Goal: Task Accomplishment & Management: Use online tool/utility

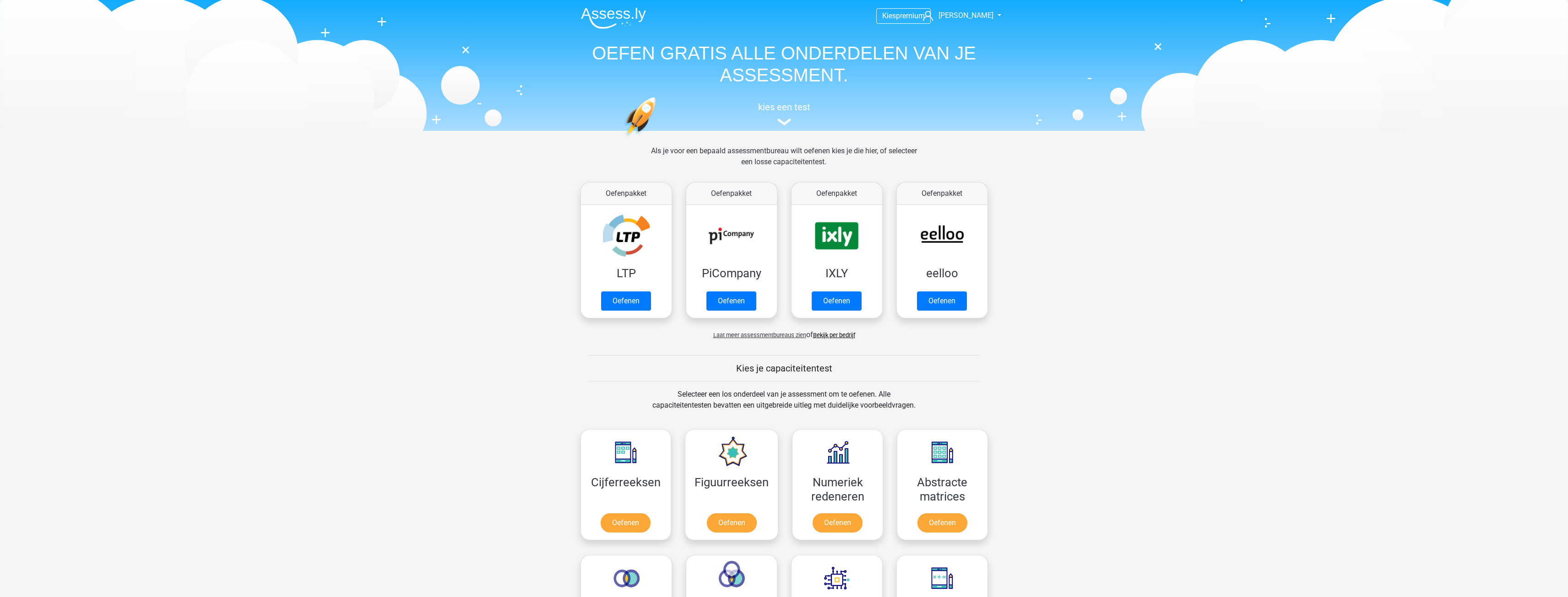
click at [781, 334] on span "Laat meer assessmentbureaus zien" at bounding box center [760, 335] width 93 height 7
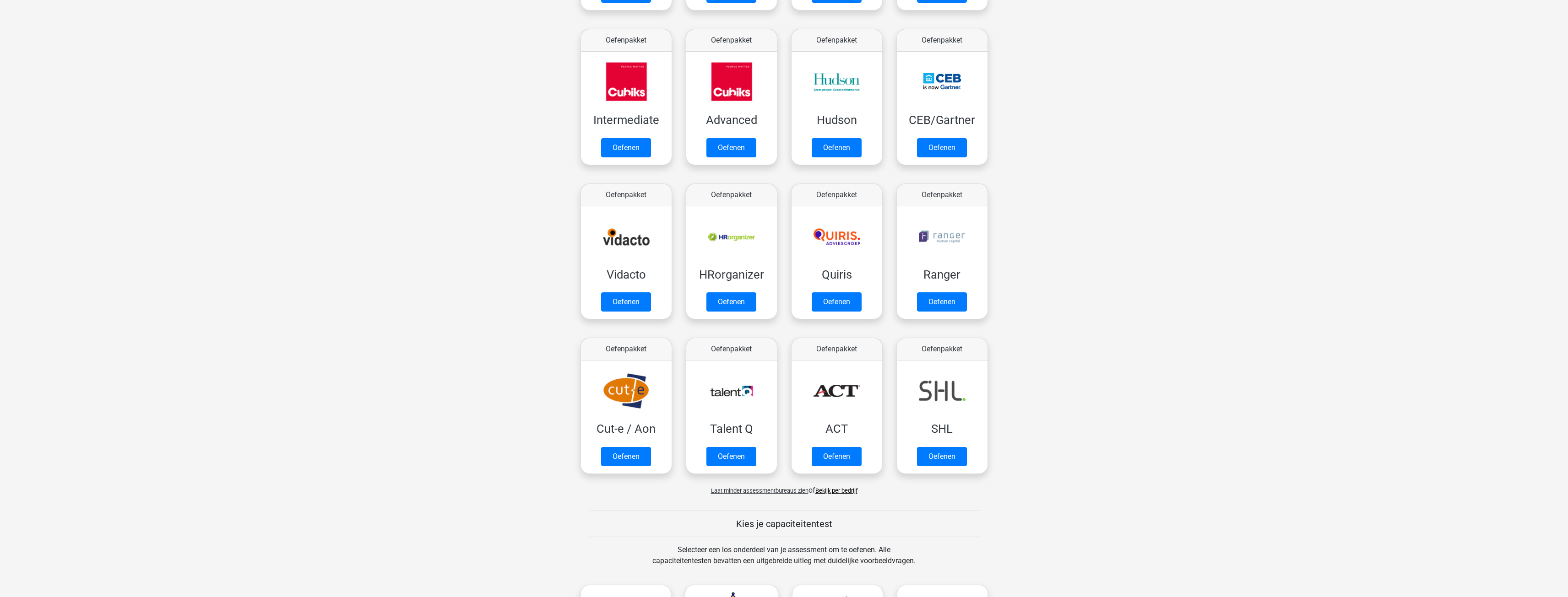
scroll to position [320, 0]
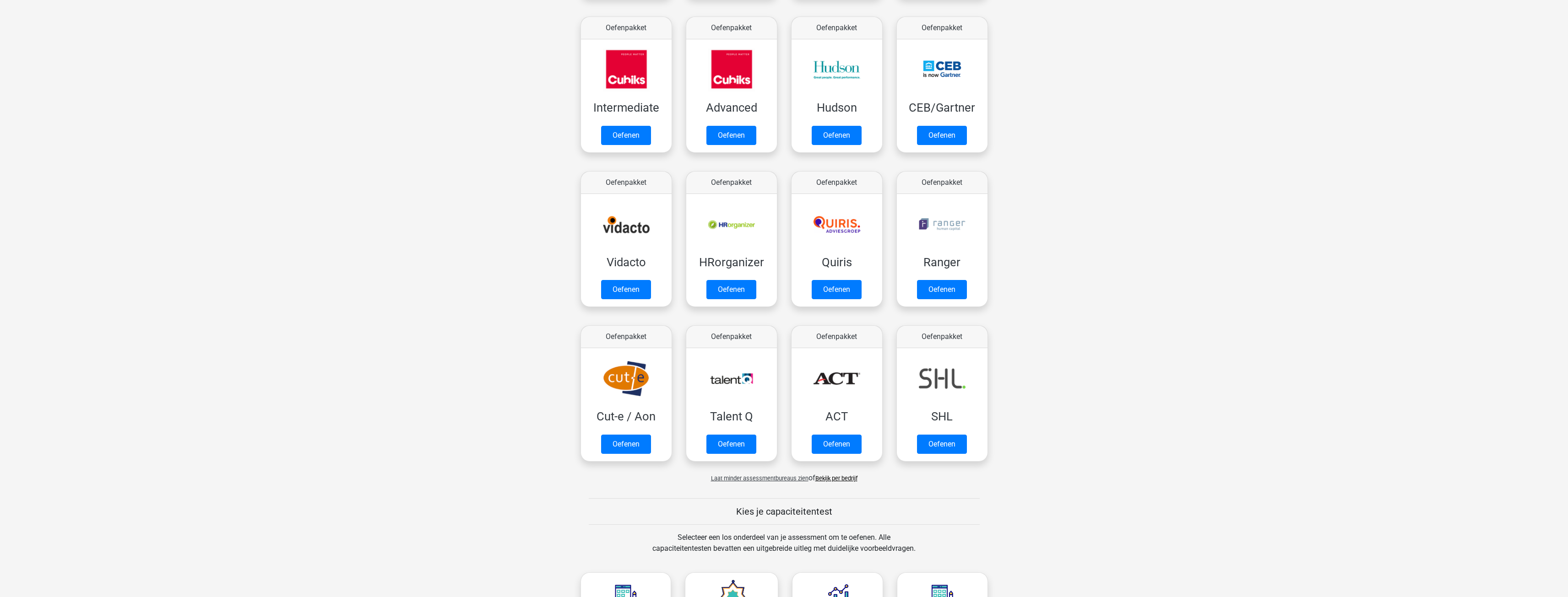
click at [837, 478] on link "Bekijk per bedrijf" at bounding box center [836, 478] width 42 height 7
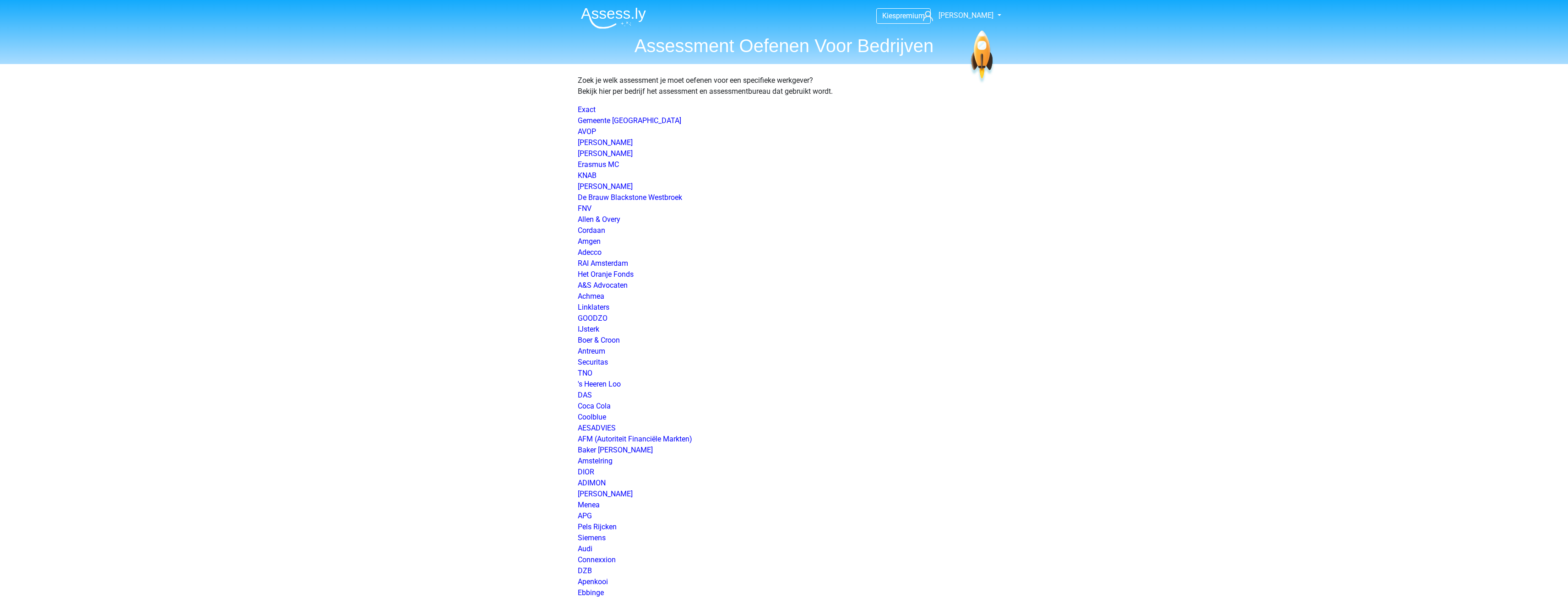
scroll to position [1184, 0]
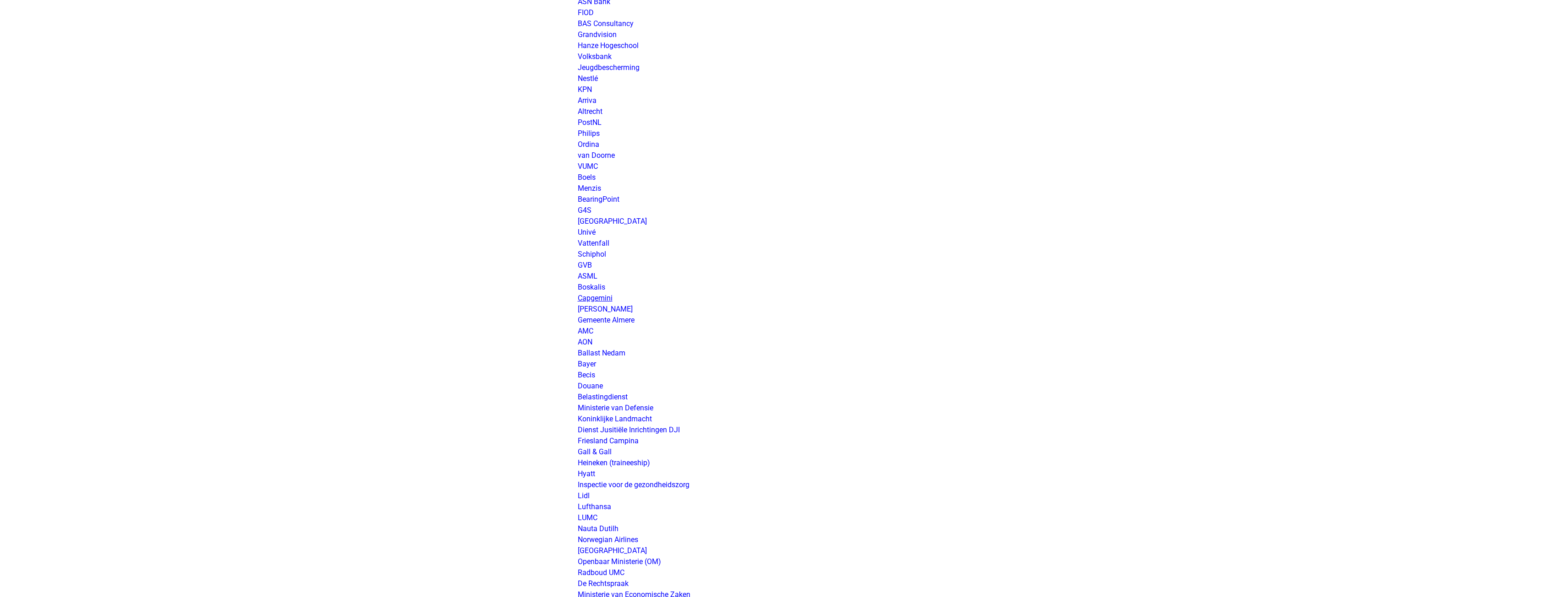
click at [609, 297] on link "Capgemini" at bounding box center [595, 298] width 35 height 9
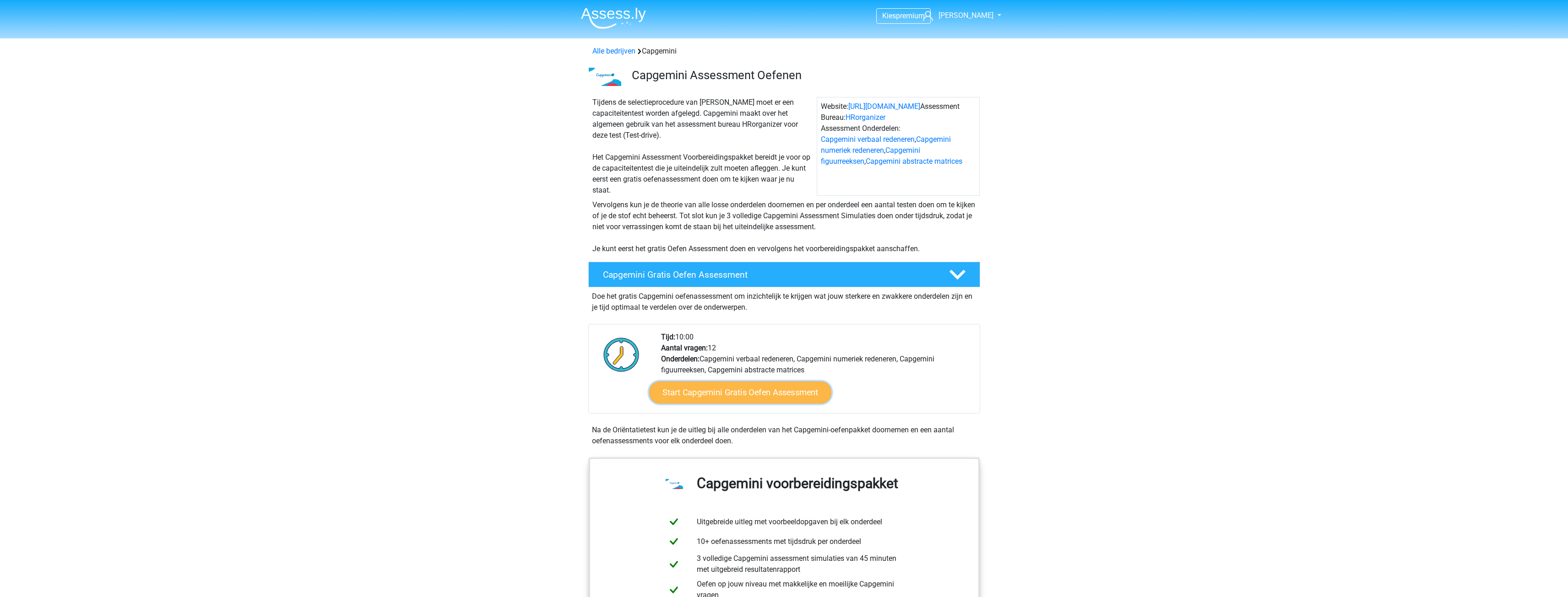
click at [750, 392] on link "Start Capgemini Gratis Oefen Assessment" at bounding box center [740, 393] width 182 height 22
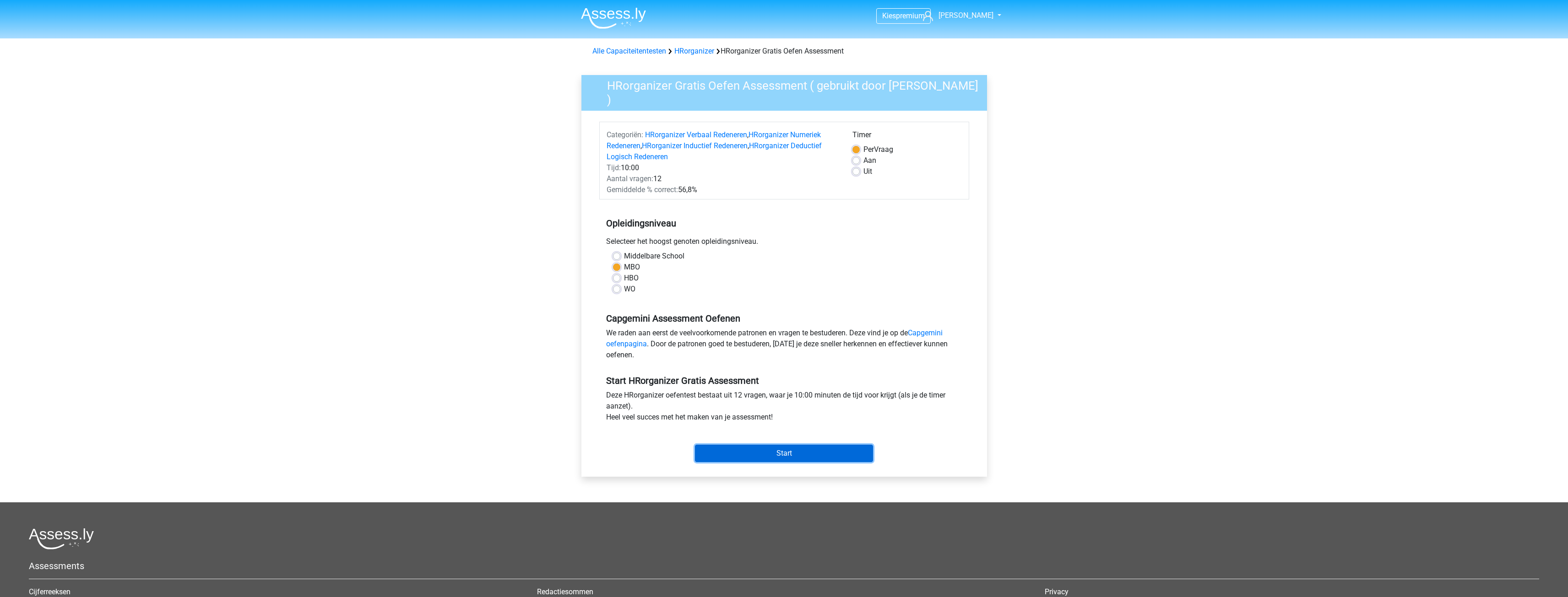
click at [768, 447] on input "Start" at bounding box center [784, 453] width 178 height 17
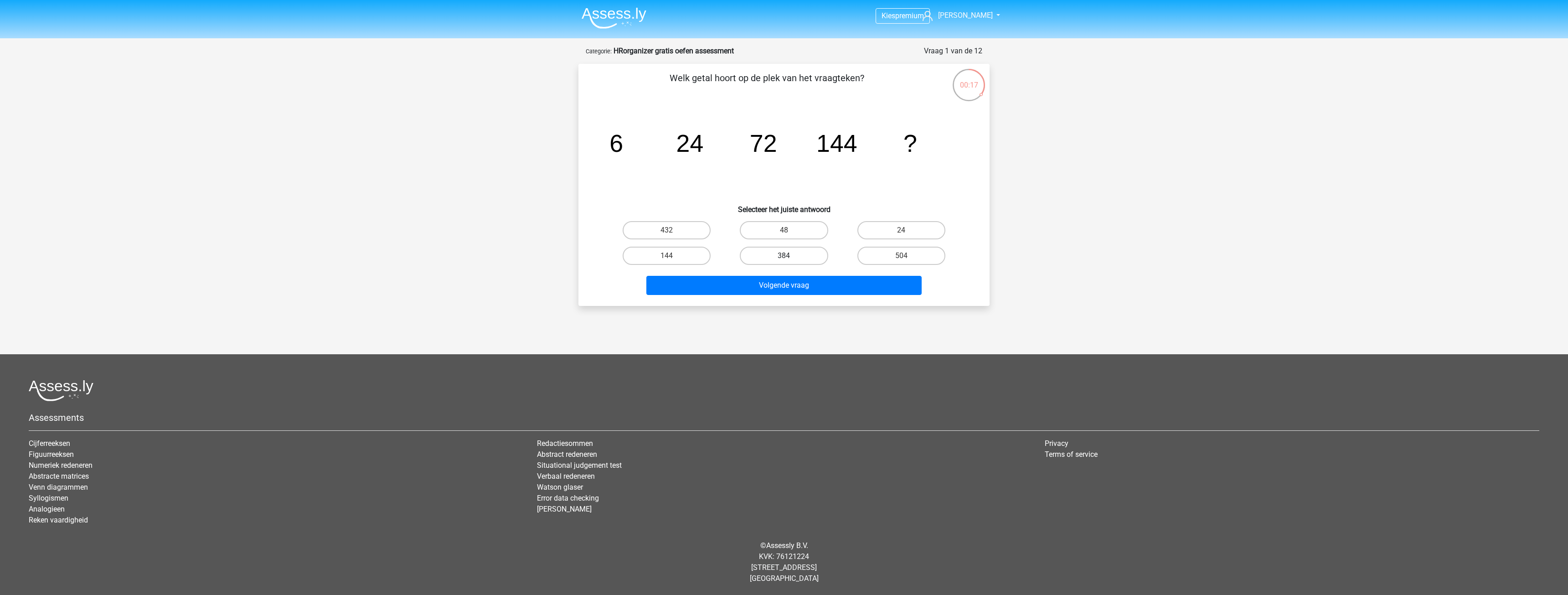
click at [778, 256] on label "384" at bounding box center [783, 256] width 88 height 18
click at [784, 256] on input "384" at bounding box center [787, 259] width 6 height 6
radio input "true"
click at [786, 281] on button "Volgende vraag" at bounding box center [784, 285] width 276 height 19
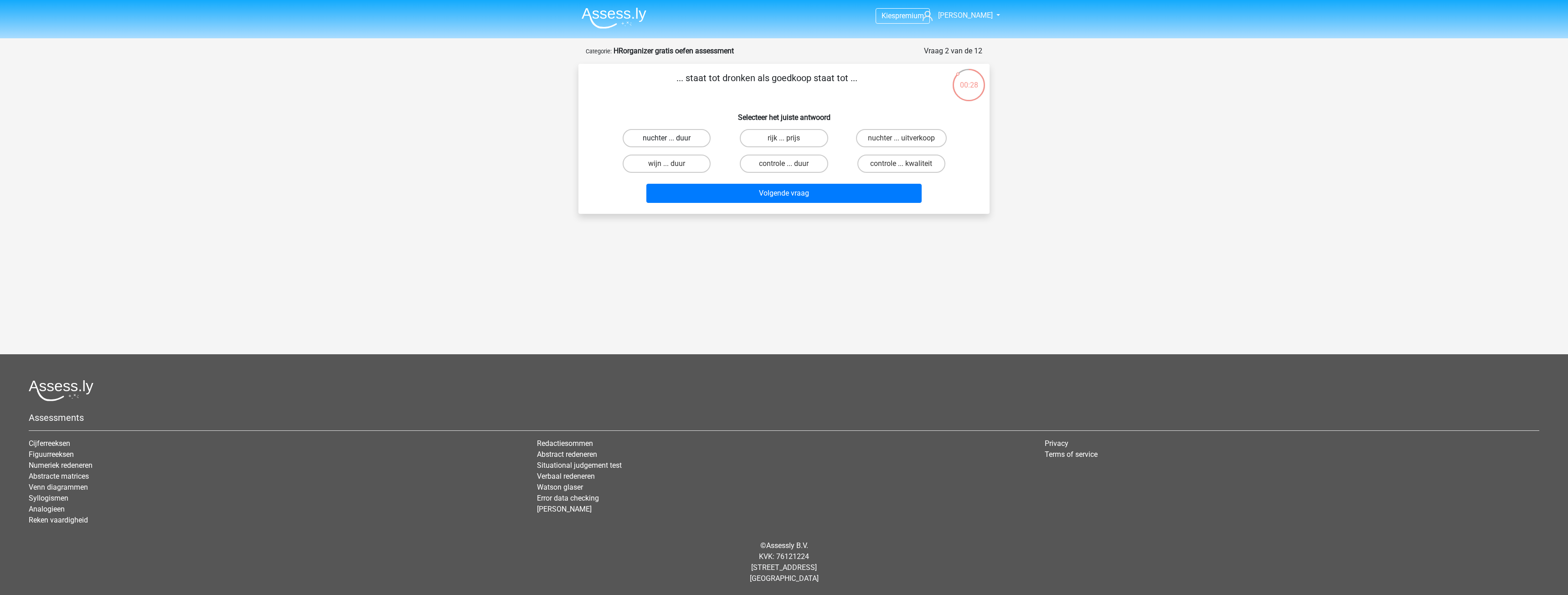
click at [691, 139] on label "nuchter ... duur" at bounding box center [667, 138] width 88 height 18
click at [673, 139] on input "nuchter ... duur" at bounding box center [670, 141] width 6 height 6
radio input "true"
click at [755, 193] on button "Volgende vraag" at bounding box center [784, 193] width 276 height 19
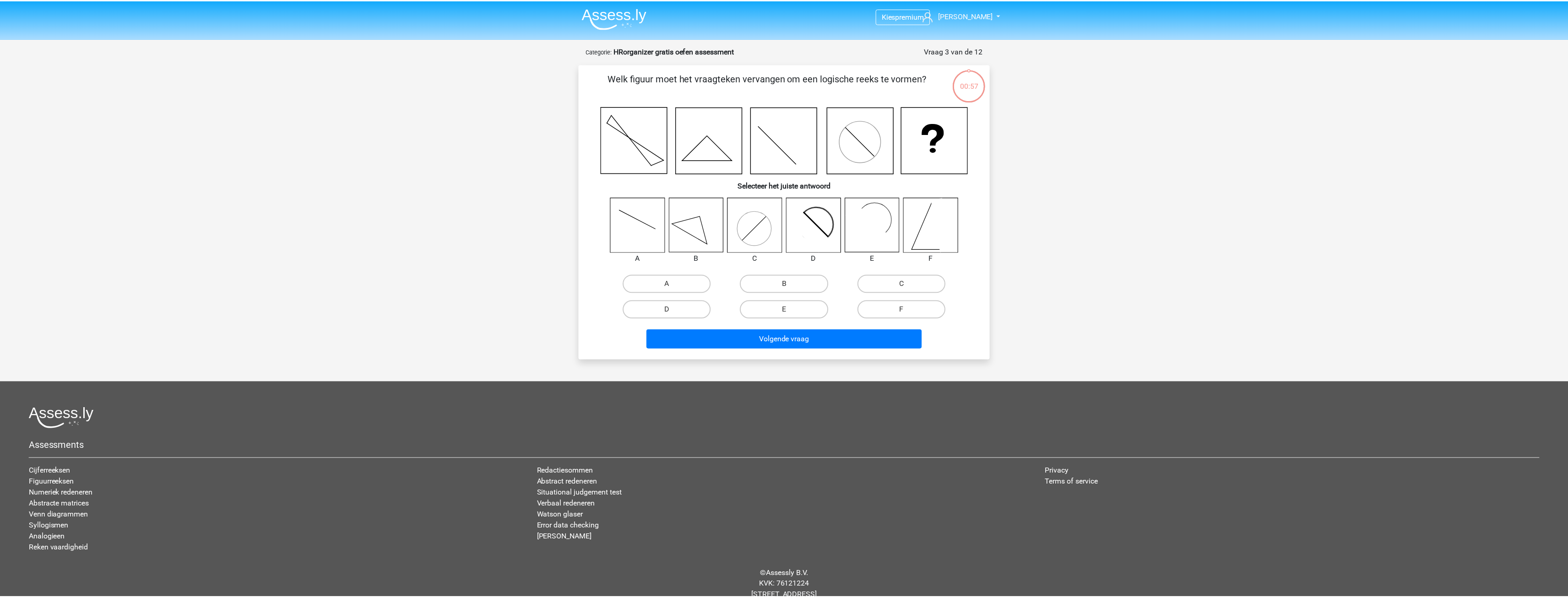
scroll to position [26, 0]
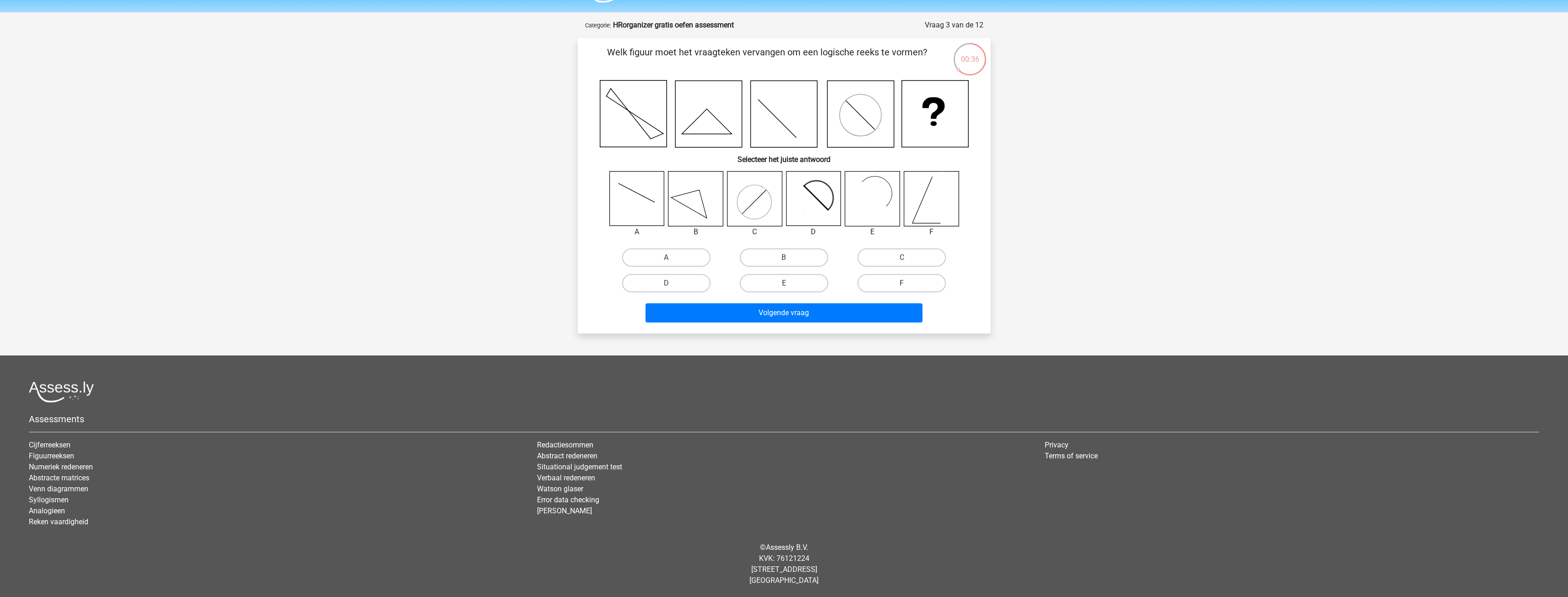
click at [644, 202] on icon at bounding box center [636, 199] width 54 height 54
click at [669, 252] on label "A" at bounding box center [666, 258] width 89 height 18
click at [669, 258] on input "A" at bounding box center [669, 261] width 6 height 6
radio input "true"
click at [781, 312] on button "Volgende vraag" at bounding box center [784, 312] width 277 height 19
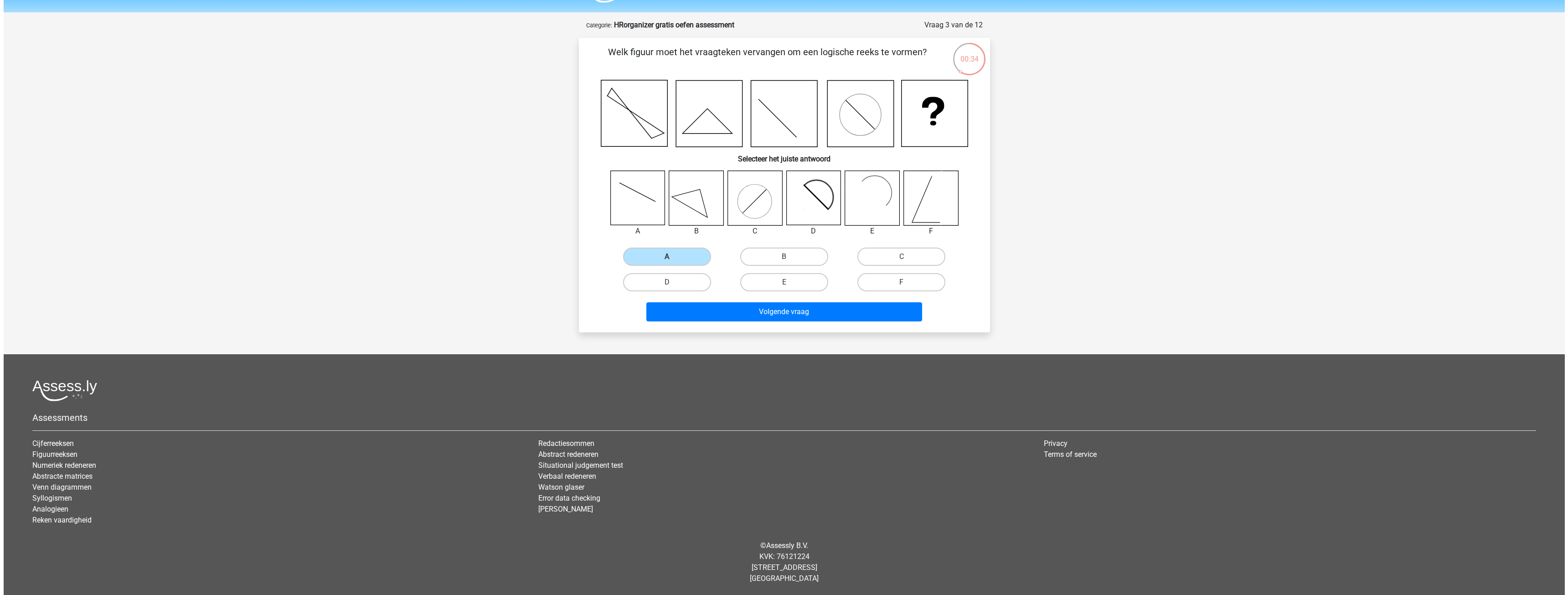
scroll to position [0, 0]
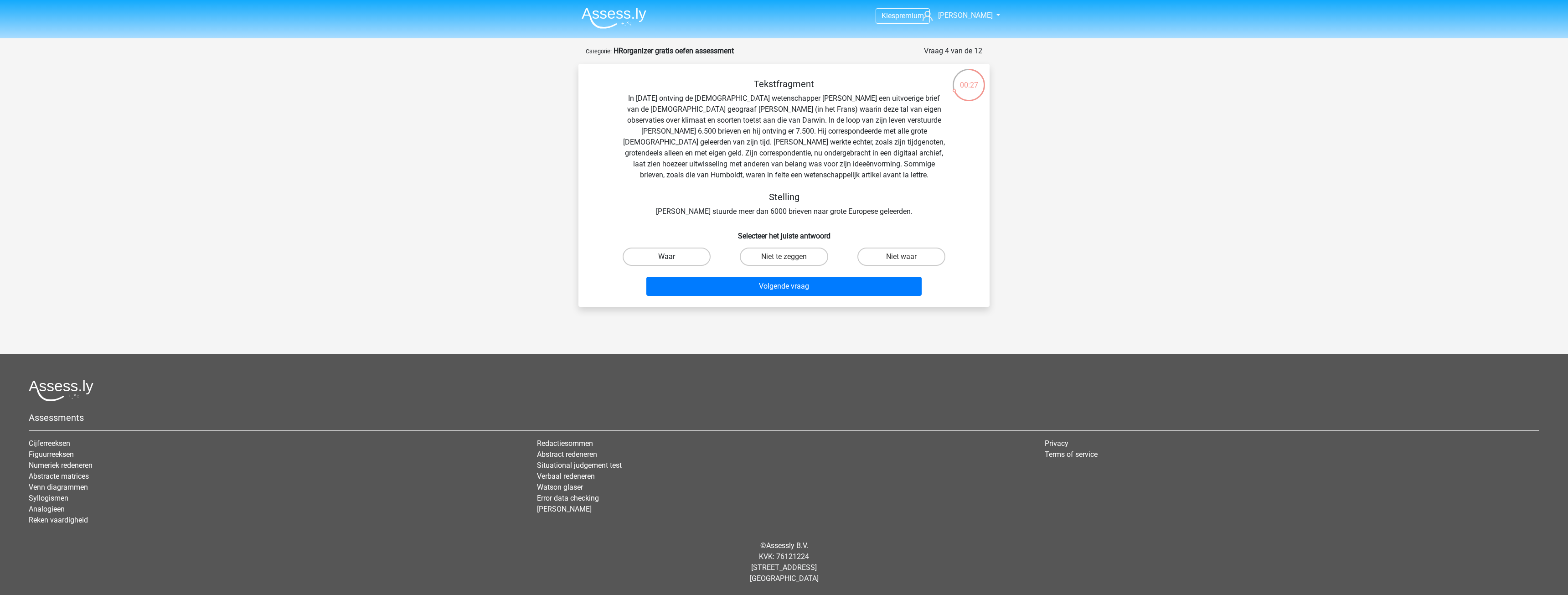
click at [690, 253] on label "Waar" at bounding box center [667, 257] width 88 height 18
click at [673, 257] on input "Waar" at bounding box center [670, 260] width 6 height 6
radio input "true"
click at [799, 291] on button "Volgende vraag" at bounding box center [784, 286] width 276 height 19
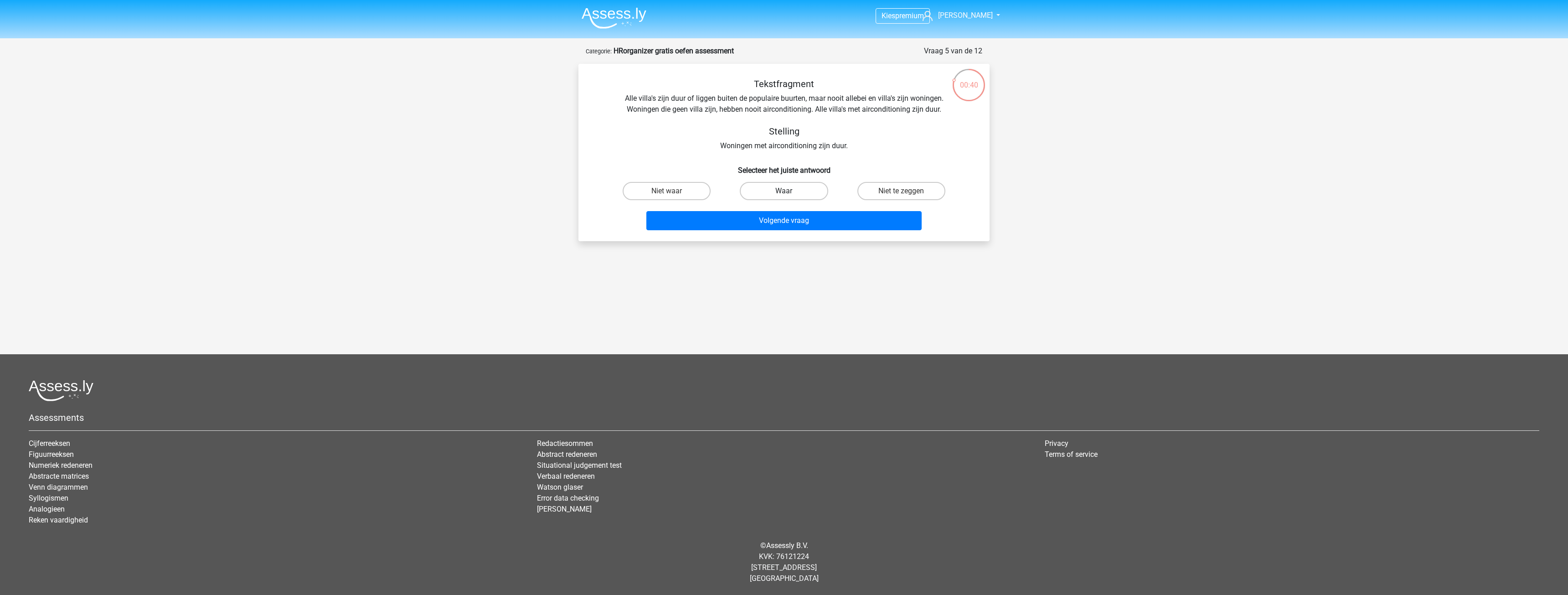
click at [788, 189] on label "Waar" at bounding box center [783, 191] width 88 height 18
click at [788, 191] on input "Waar" at bounding box center [787, 194] width 6 height 6
radio input "true"
click at [804, 217] on button "Volgende vraag" at bounding box center [784, 220] width 276 height 19
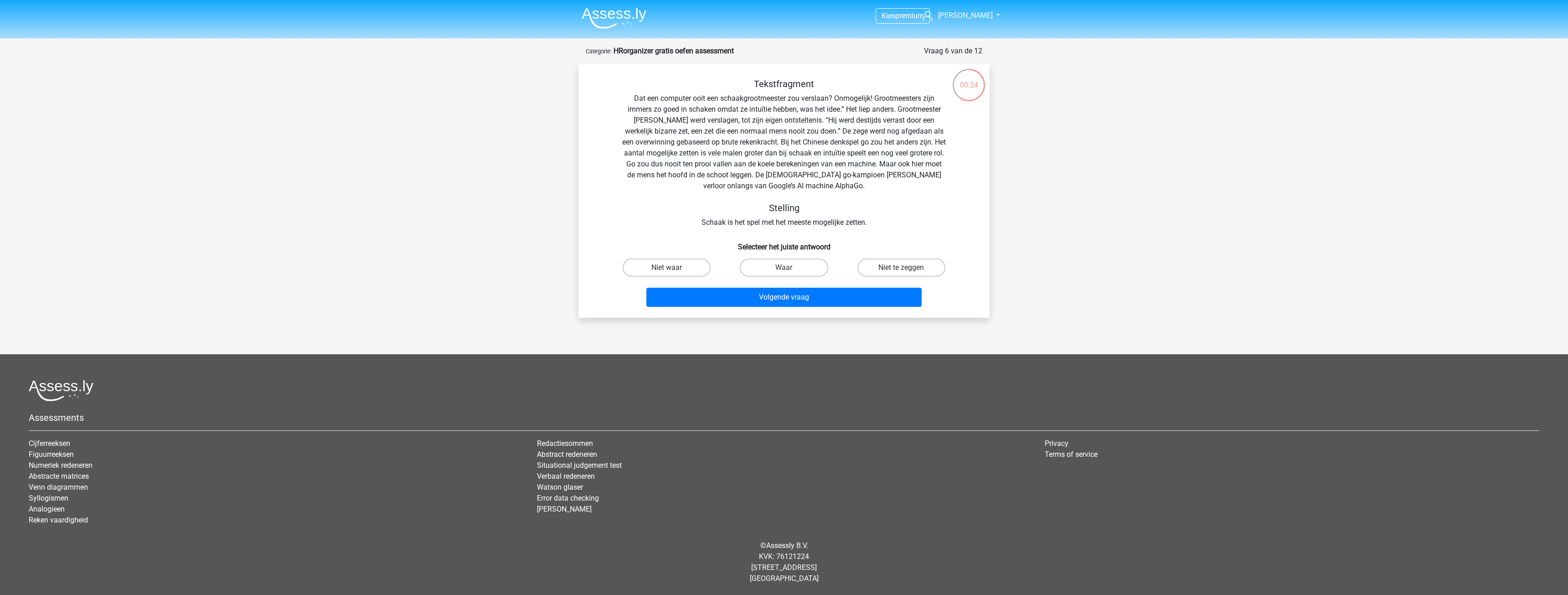
click at [671, 268] on input "Niet waar" at bounding box center [670, 271] width 6 height 6
radio input "true"
click at [752, 294] on button "Volgende vraag" at bounding box center [784, 297] width 276 height 19
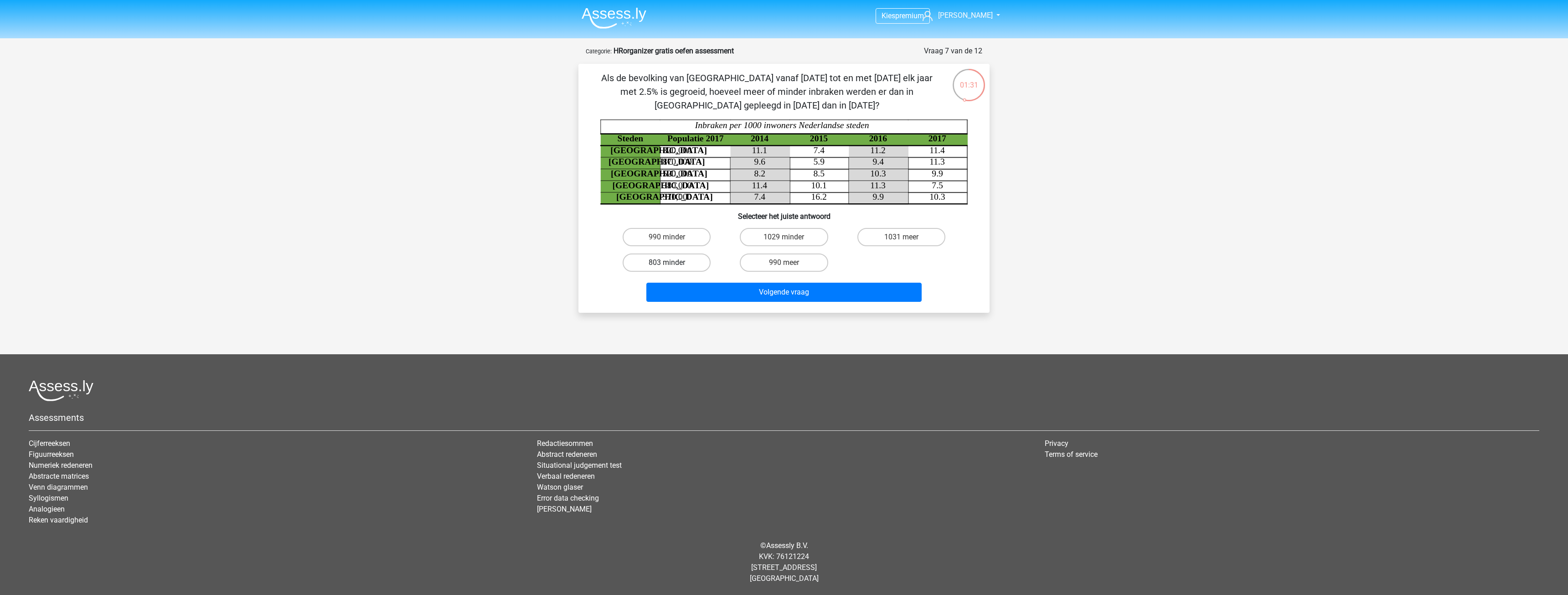
click at [696, 262] on label "803 minder" at bounding box center [667, 262] width 88 height 18
click at [673, 262] on input "803 minder" at bounding box center [670, 266] width 6 height 6
radio input "true"
click at [792, 297] on button "Volgende vraag" at bounding box center [784, 292] width 276 height 19
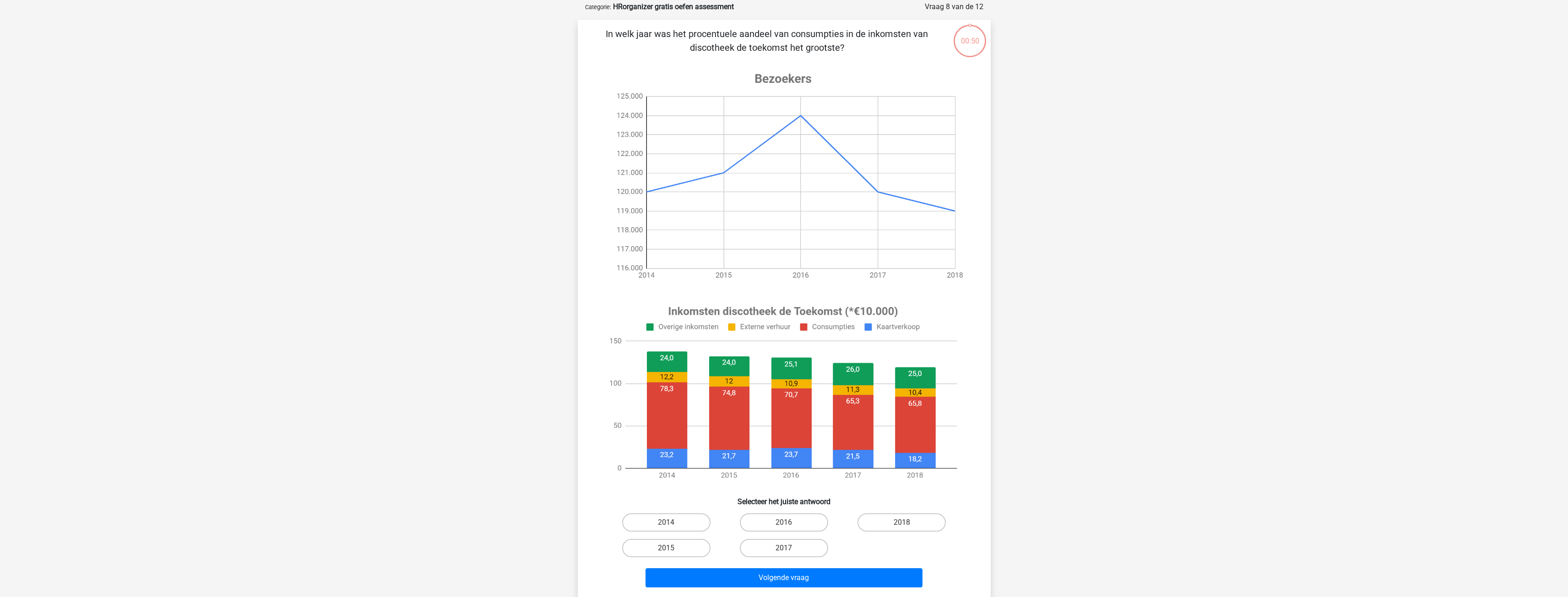
scroll to position [46, 0]
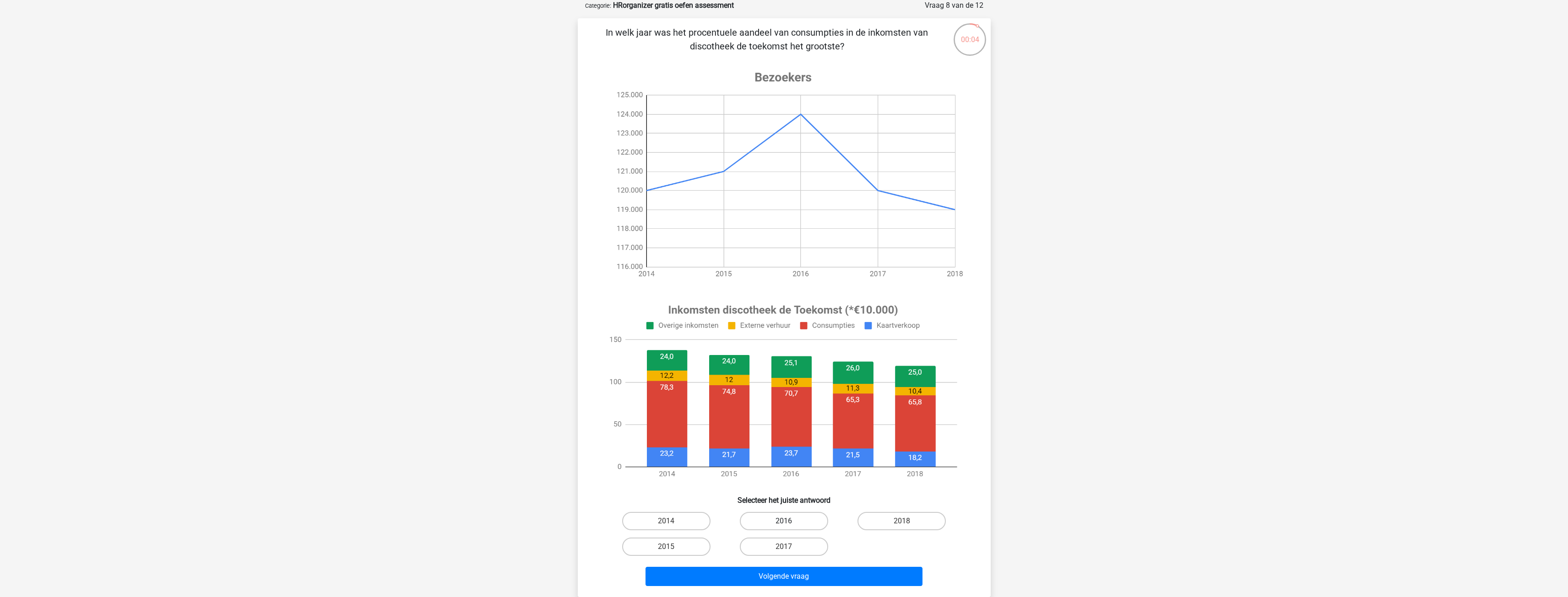
click at [822, 522] on label "2016" at bounding box center [784, 521] width 89 height 18
click at [790, 522] on input "2016" at bounding box center [787, 524] width 6 height 6
radio input "true"
click at [829, 573] on button "Volgende vraag" at bounding box center [784, 576] width 277 height 19
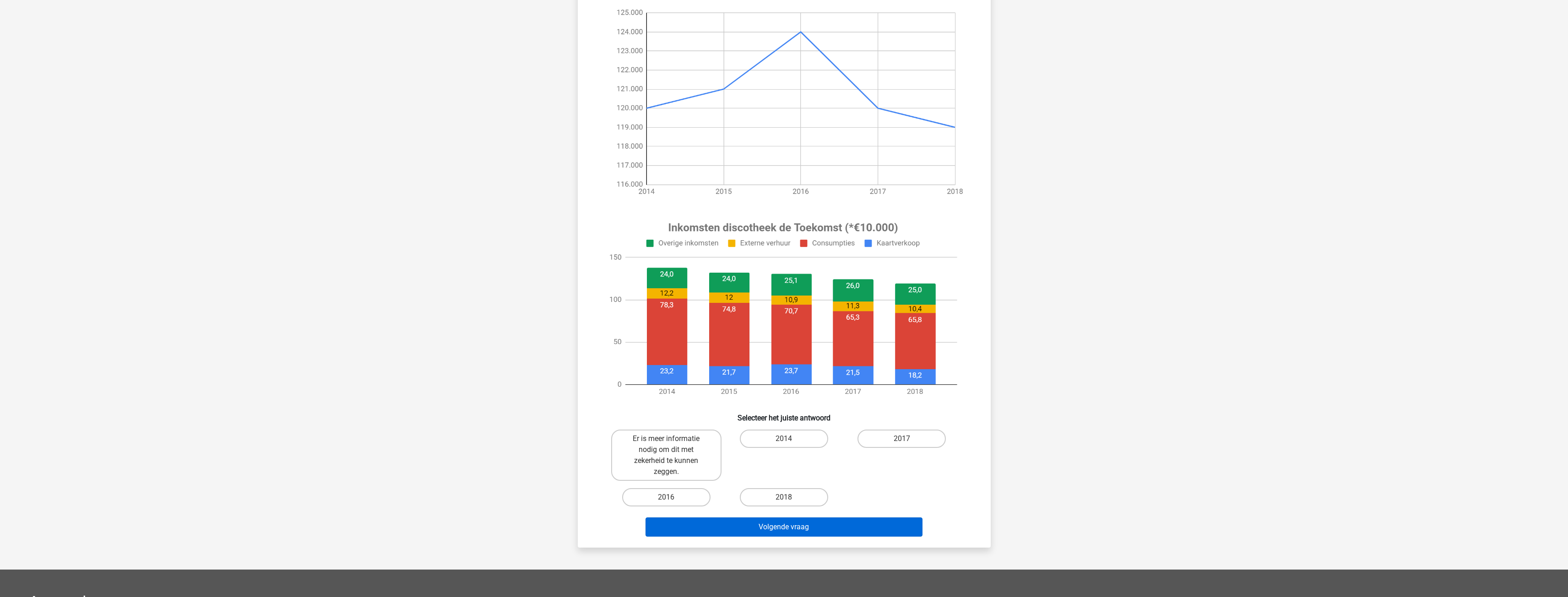
scroll to position [137, 0]
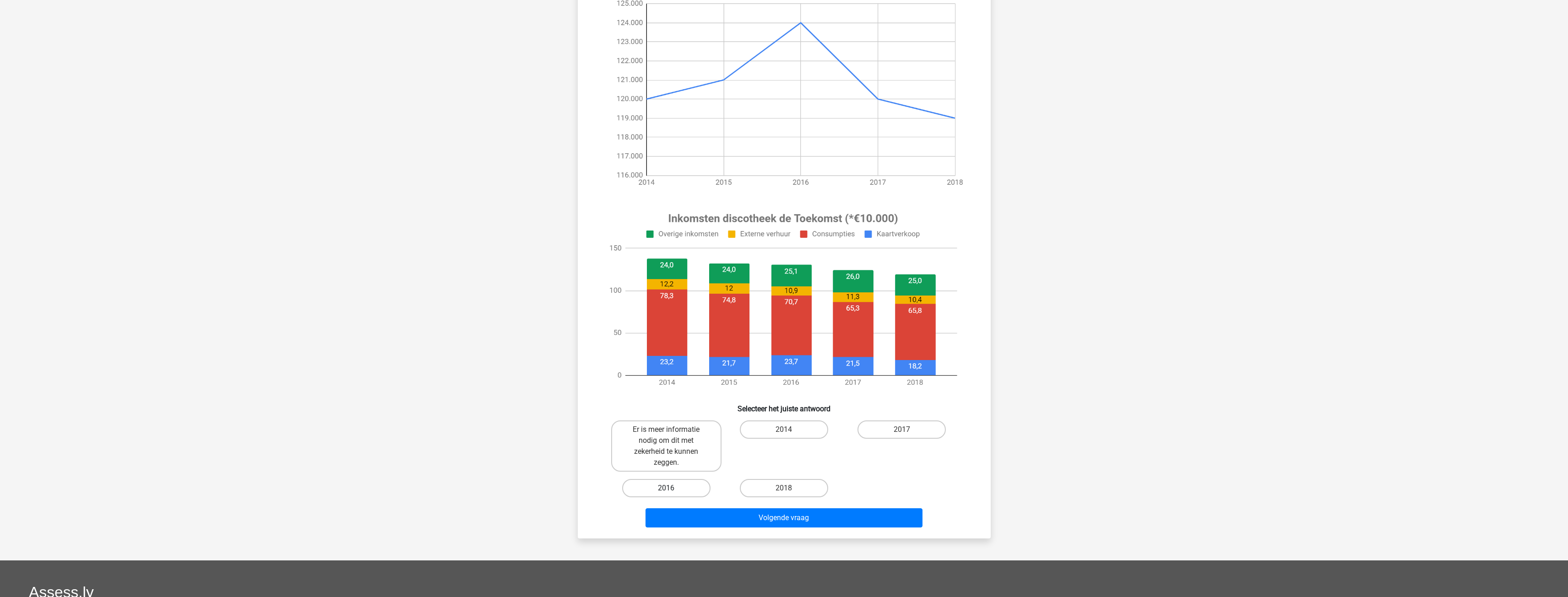
click at [697, 489] on label "2016" at bounding box center [666, 488] width 89 height 18
click at [672, 489] on input "2016" at bounding box center [669, 491] width 6 height 6
radio input "true"
click at [789, 518] on button "Volgende vraag" at bounding box center [784, 518] width 277 height 19
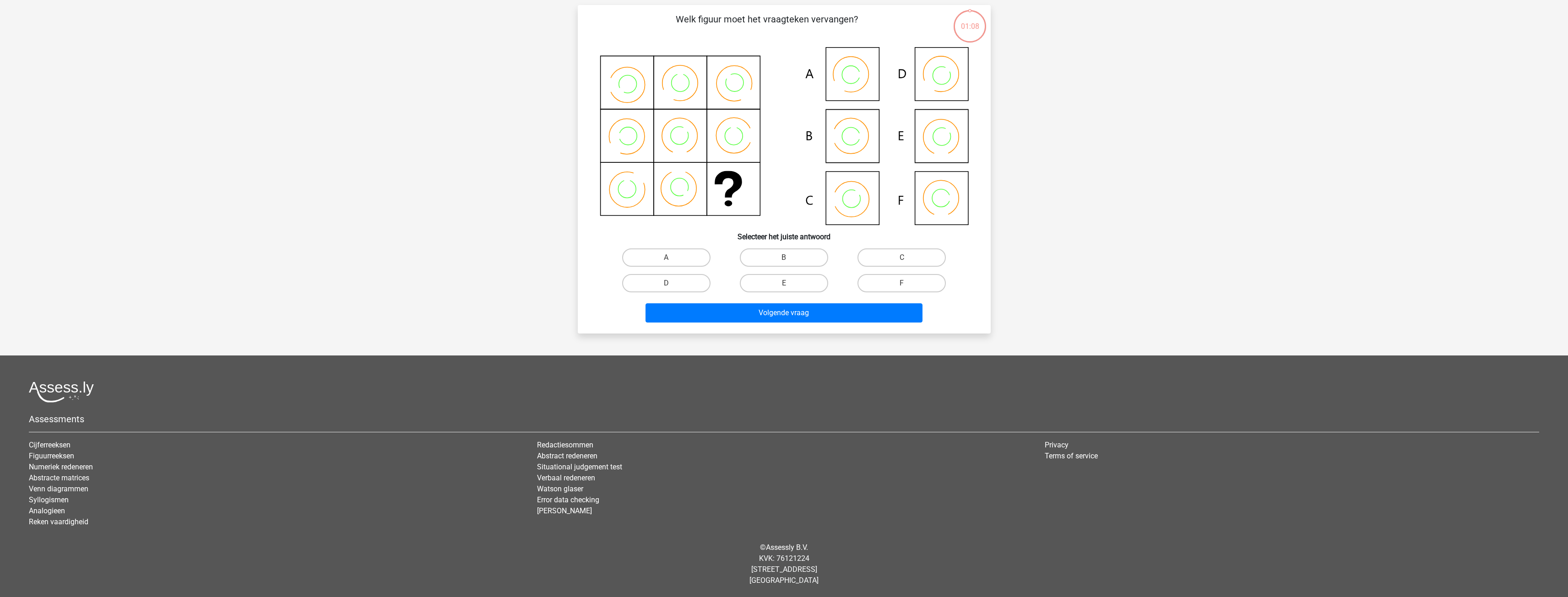
scroll to position [46, 0]
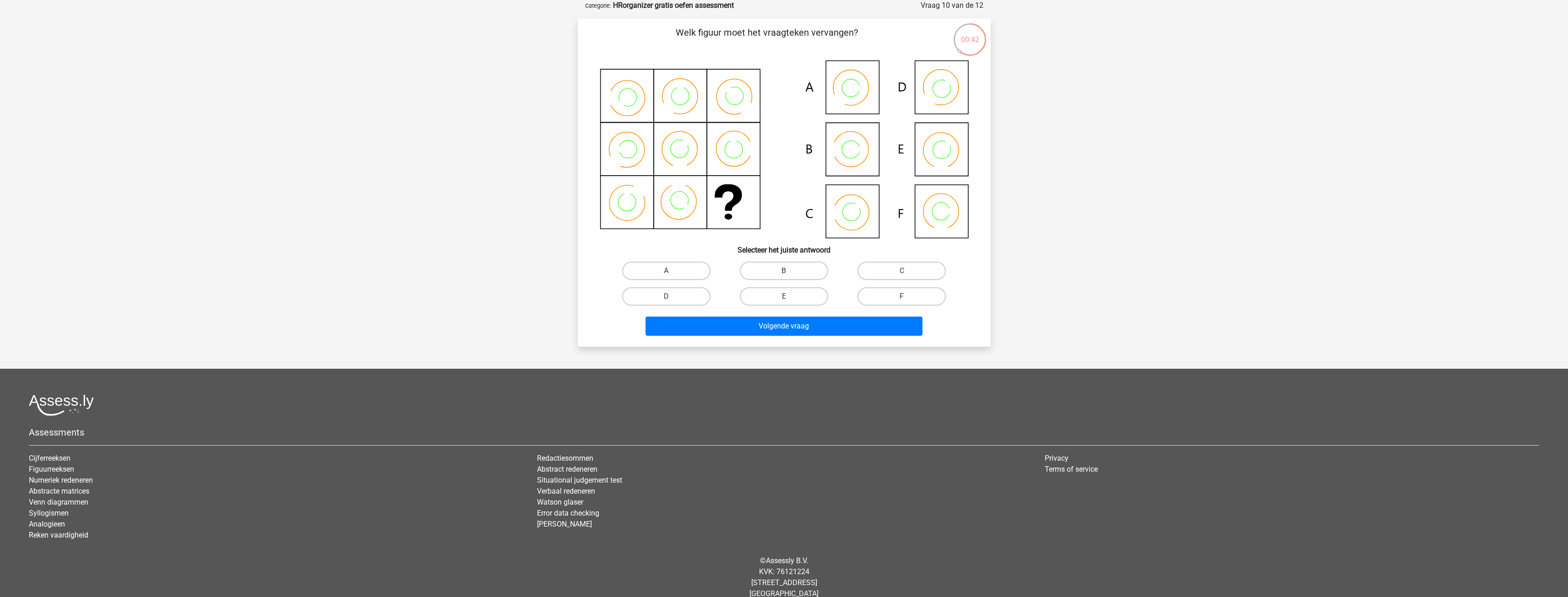
click at [856, 156] on icon at bounding box center [850, 150] width 18 height 18
click at [789, 265] on label "B" at bounding box center [784, 271] width 89 height 18
click at [789, 271] on input "B" at bounding box center [787, 274] width 6 height 6
radio input "true"
click at [834, 323] on button "Volgende vraag" at bounding box center [784, 326] width 277 height 19
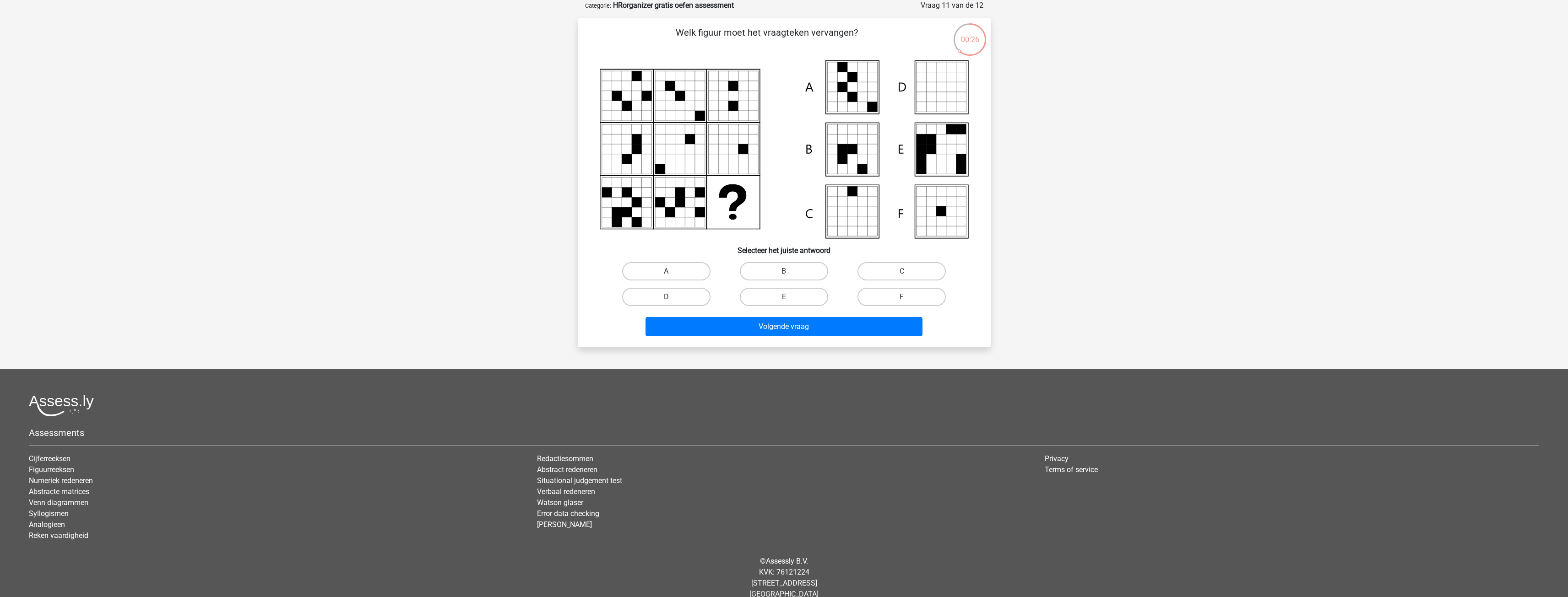
click at [657, 277] on label "A" at bounding box center [666, 271] width 89 height 18
click at [666, 277] on input "A" at bounding box center [669, 274] width 6 height 6
radio input "true"
click at [795, 327] on button "Volgende vraag" at bounding box center [784, 326] width 277 height 19
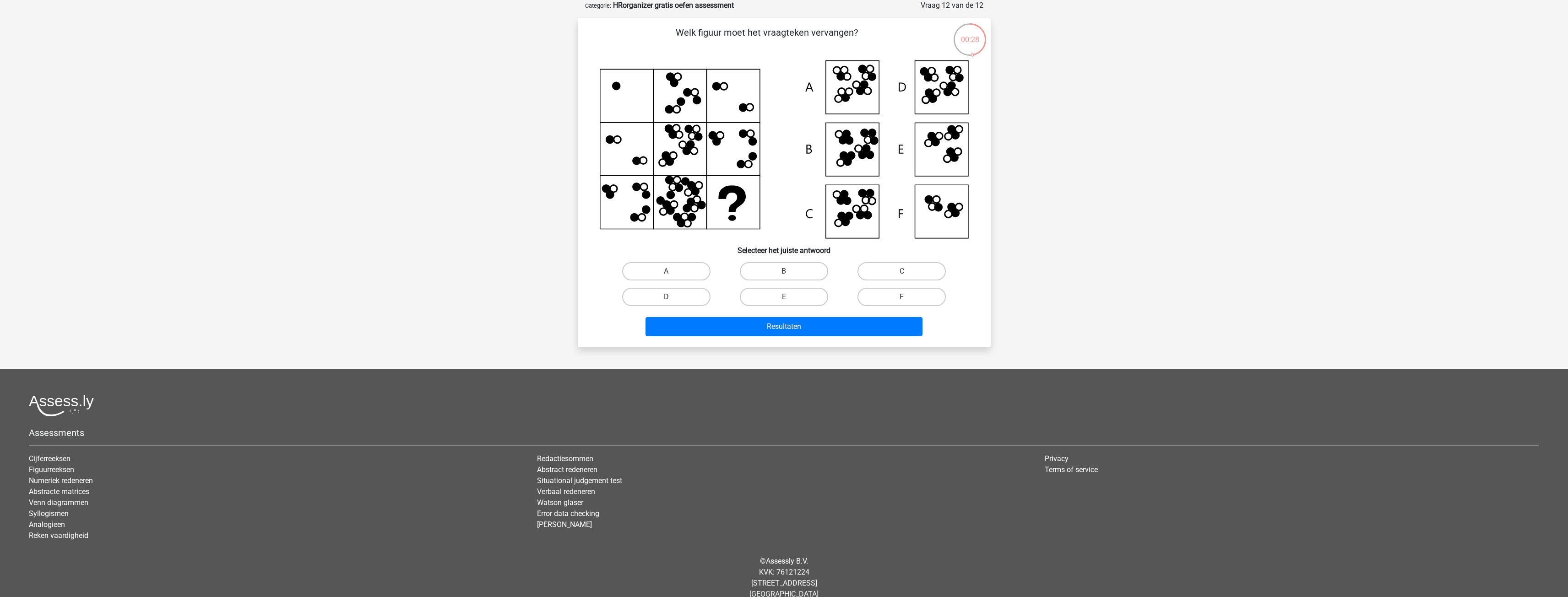
click at [790, 274] on label "B" at bounding box center [784, 271] width 89 height 18
click at [790, 274] on input "B" at bounding box center [787, 274] width 6 height 6
radio input "true"
click at [815, 326] on button "Resultaten" at bounding box center [784, 326] width 277 height 19
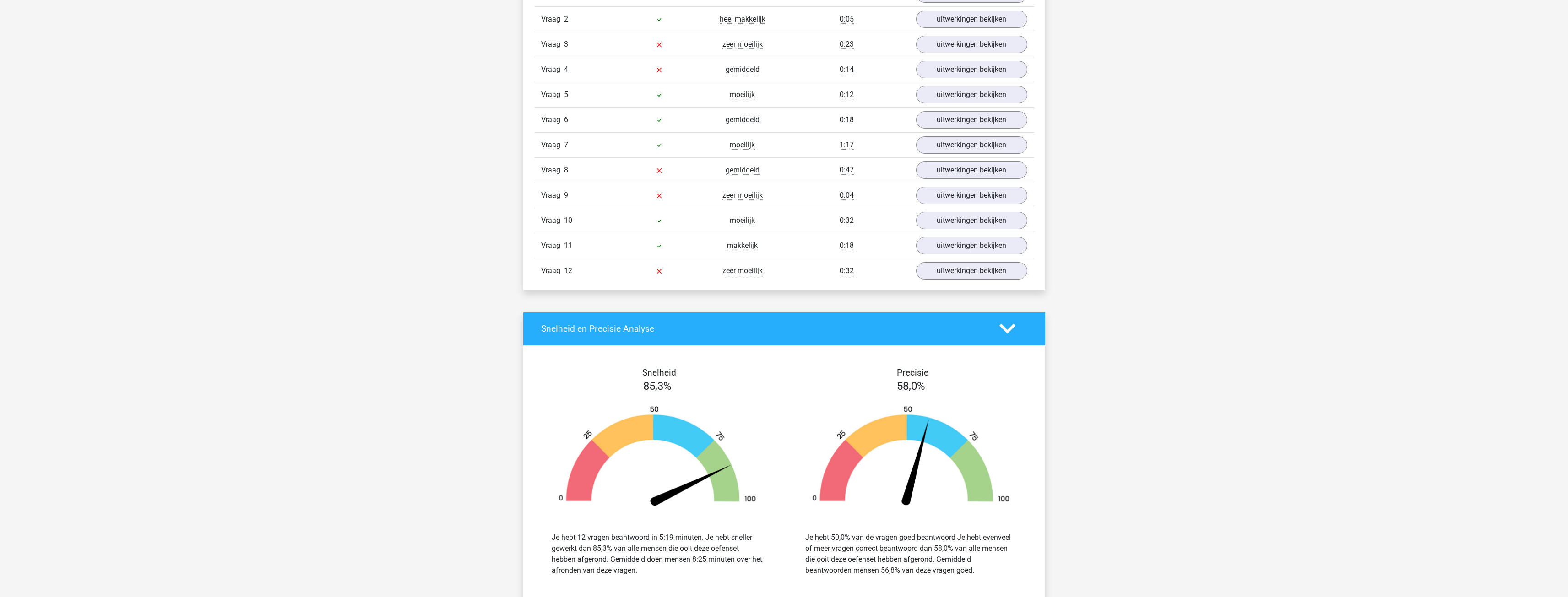
scroll to position [1190, 0]
